Goal: Manage account settings

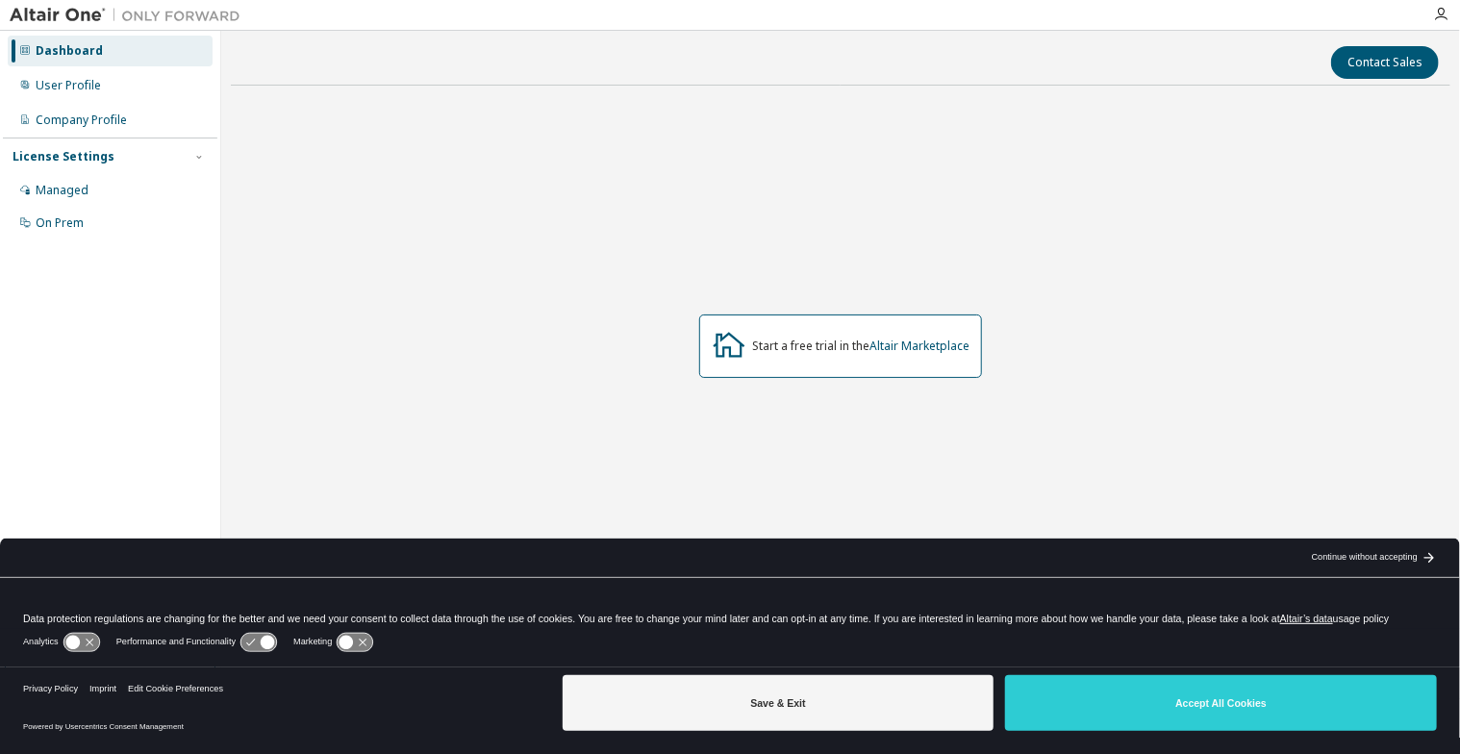
click at [882, 712] on button "Save & Exit" at bounding box center [779, 703] width 432 height 56
